Goal: Communication & Community: Answer question/provide support

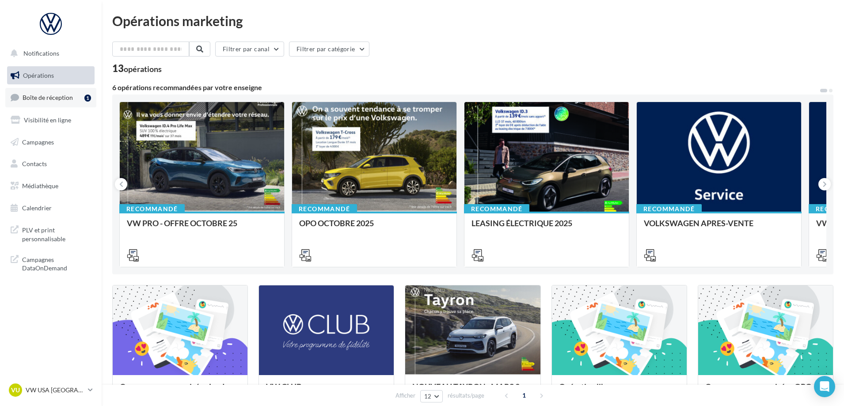
click at [47, 102] on link "Boîte de réception 1" at bounding box center [50, 97] width 91 height 19
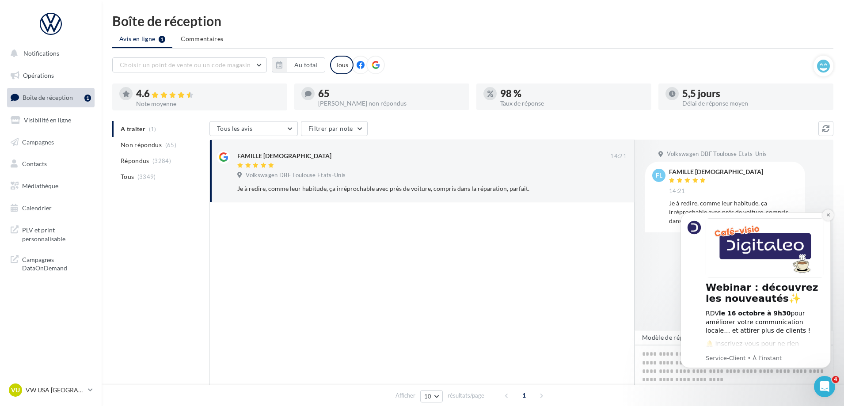
click at [829, 217] on icon "Dismiss notification" at bounding box center [828, 215] width 5 height 5
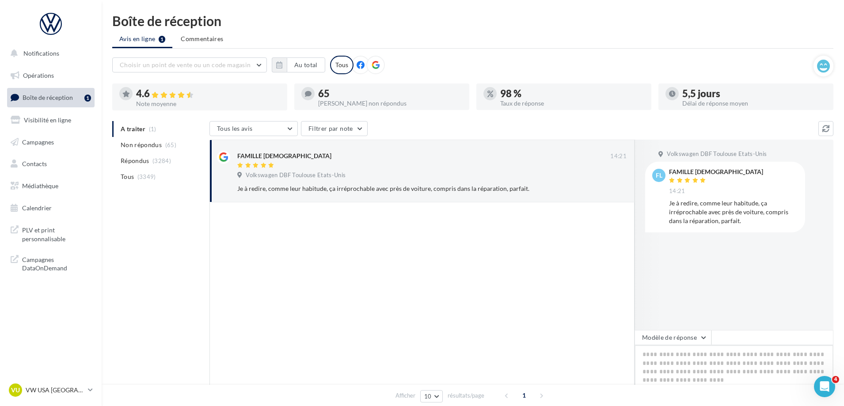
click at [687, 350] on textarea at bounding box center [734, 372] width 199 height 55
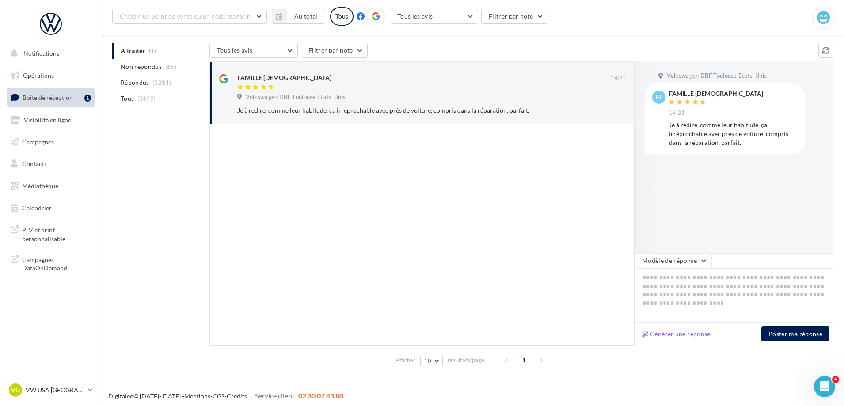
scroll to position [80, 0]
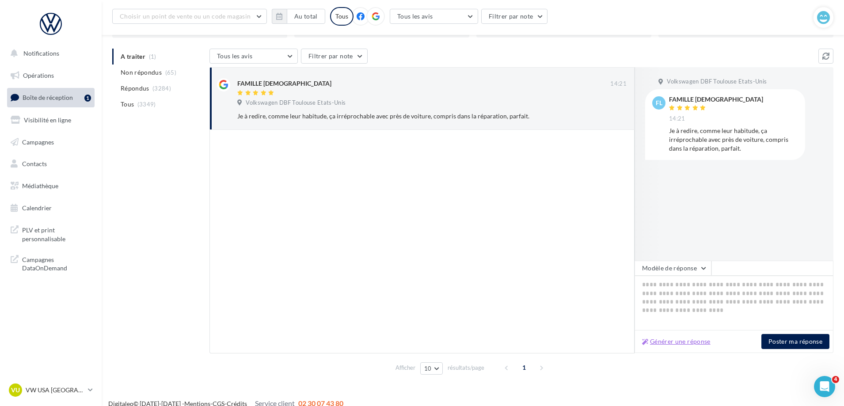
click at [679, 341] on button "Générer une réponse" at bounding box center [677, 341] width 76 height 11
type textarea "**********"
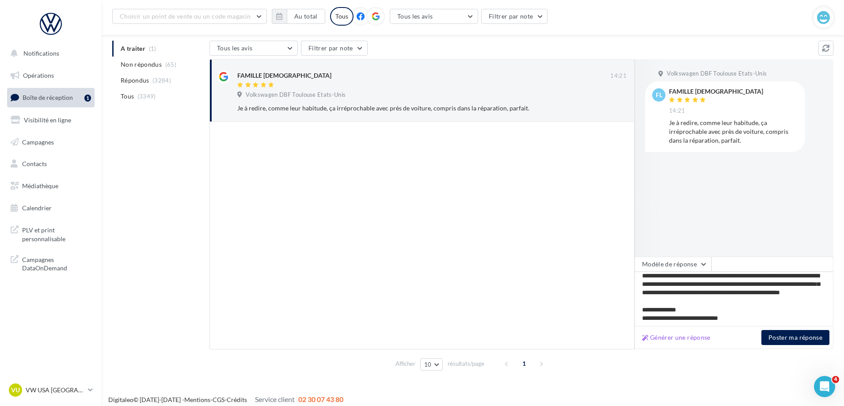
scroll to position [90, 0]
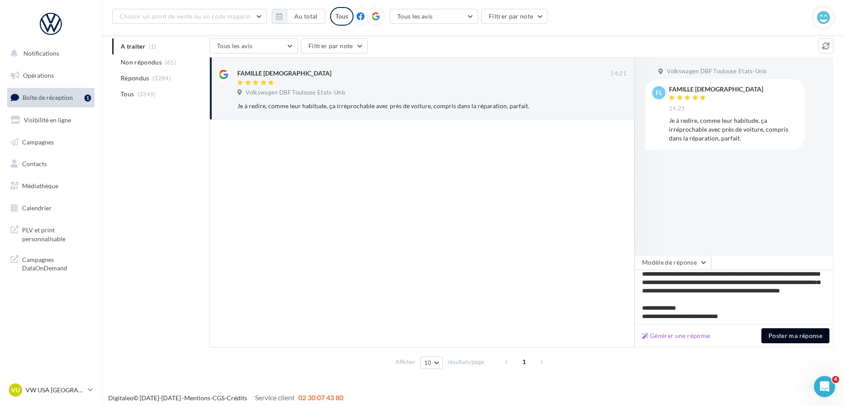
click at [795, 337] on button "Poster ma réponse" at bounding box center [795, 335] width 68 height 15
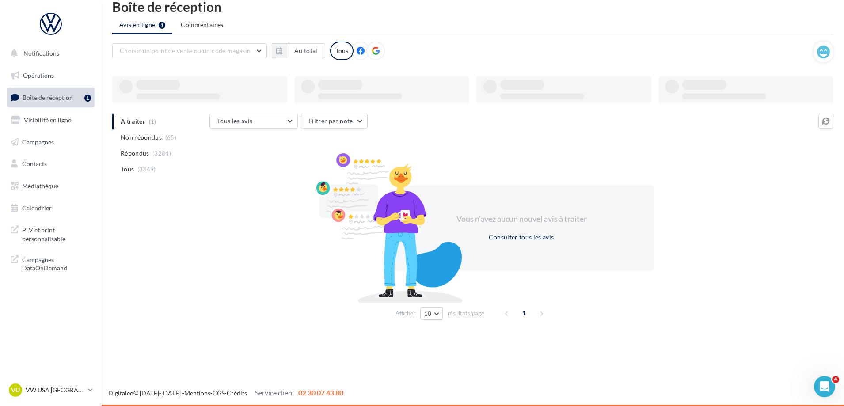
scroll to position [14, 0]
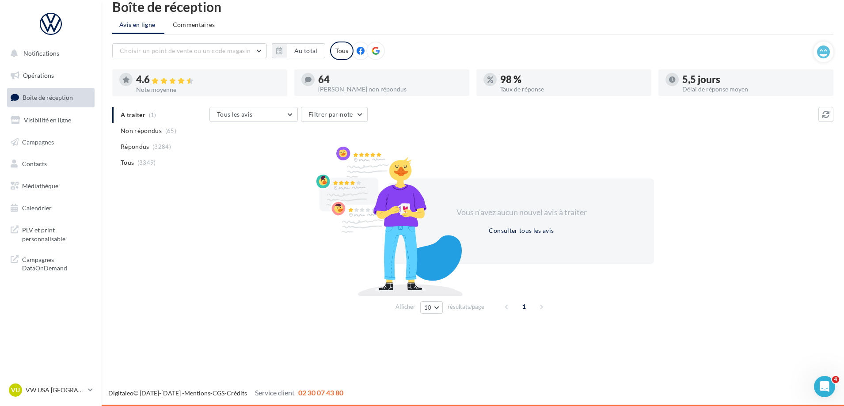
click at [143, 112] on ul "A traiter (1) Non répondus (65) Répondus (3284) Tous (3349)" at bounding box center [159, 139] width 94 height 64
